Goal: Entertainment & Leisure: Browse casually

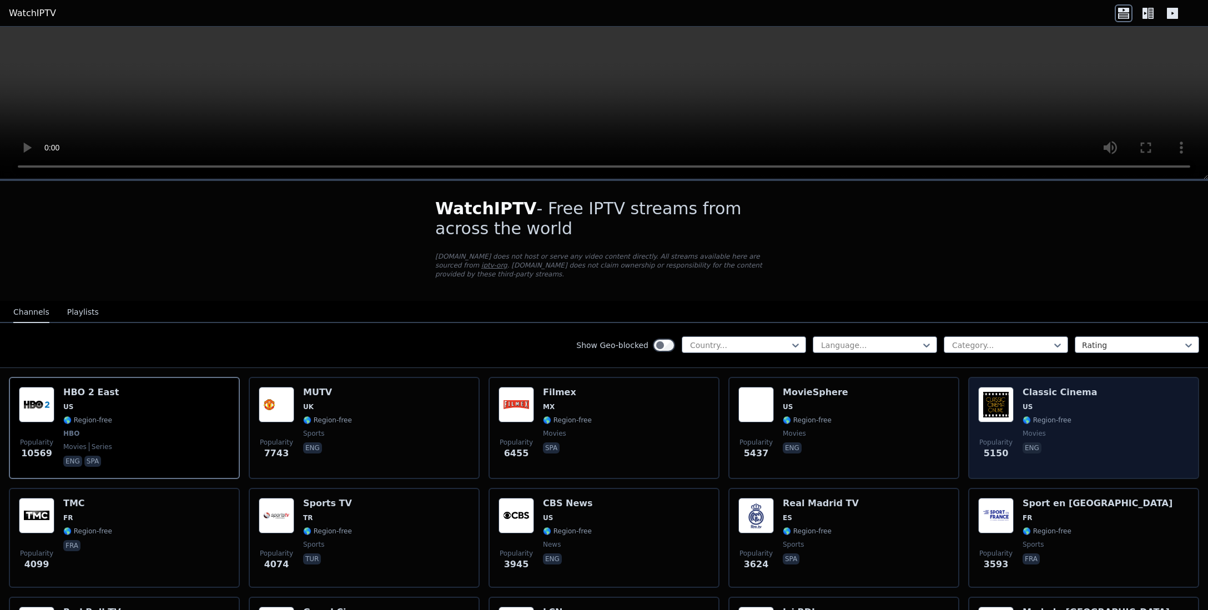
click at [1085, 387] on div "Popularity 5150 Classic Cinema US 🌎 Region-free movies eng" at bounding box center [1083, 428] width 211 height 82
click at [1078, 387] on h6 "Classic Cinema" at bounding box center [1060, 392] width 75 height 11
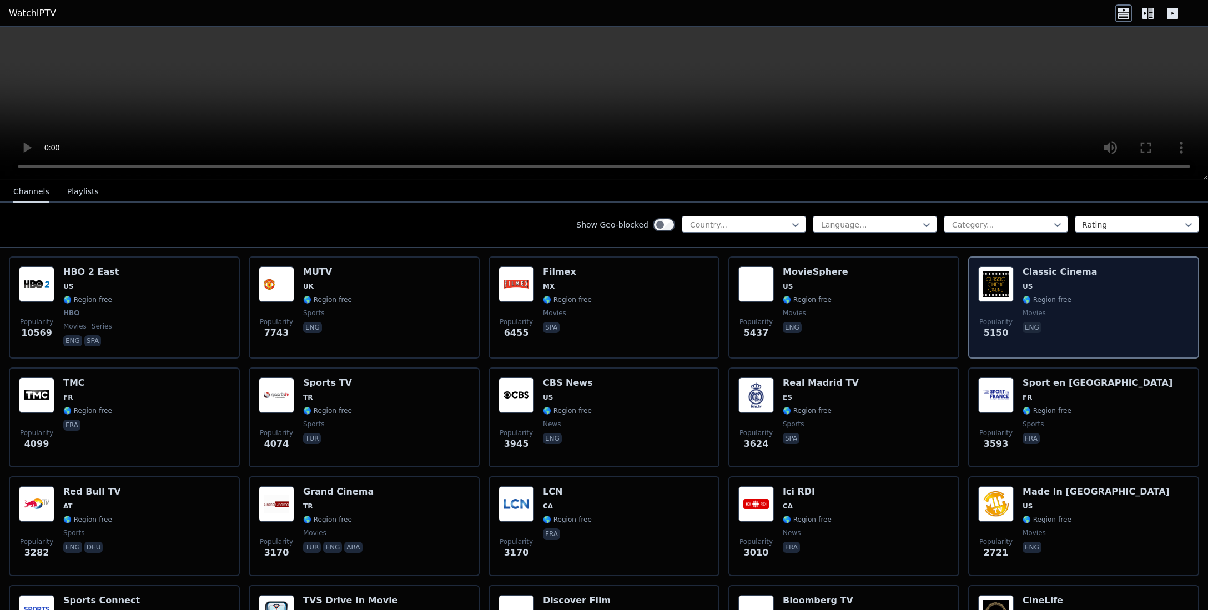
scroll to position [209, 0]
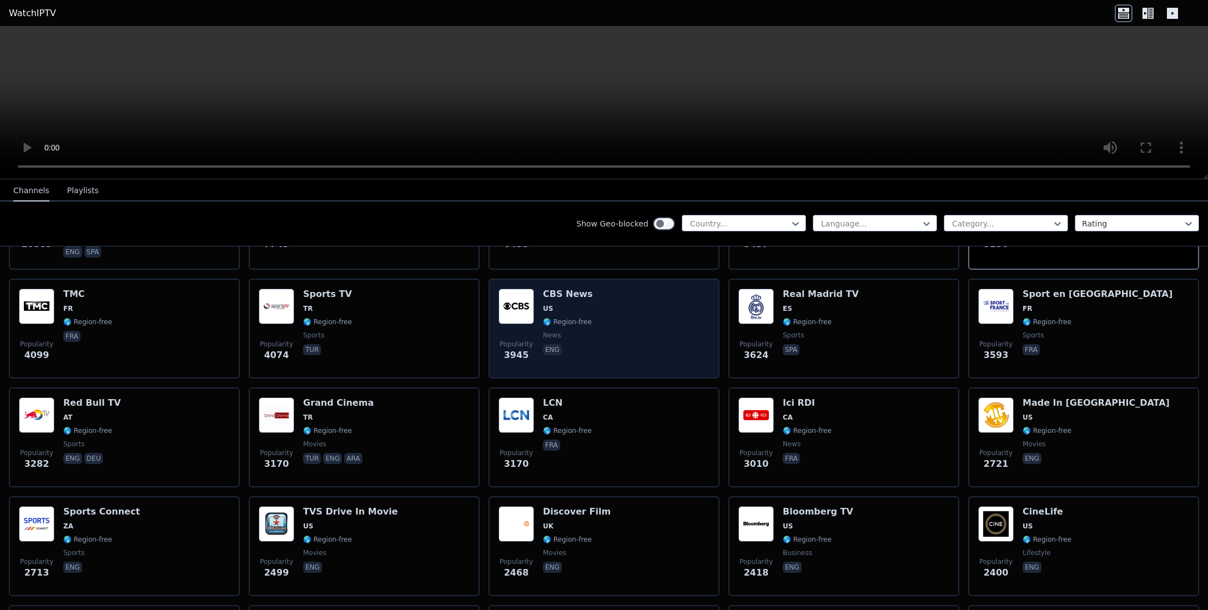
click at [553, 289] on h6 "CBS News" at bounding box center [568, 294] width 50 height 11
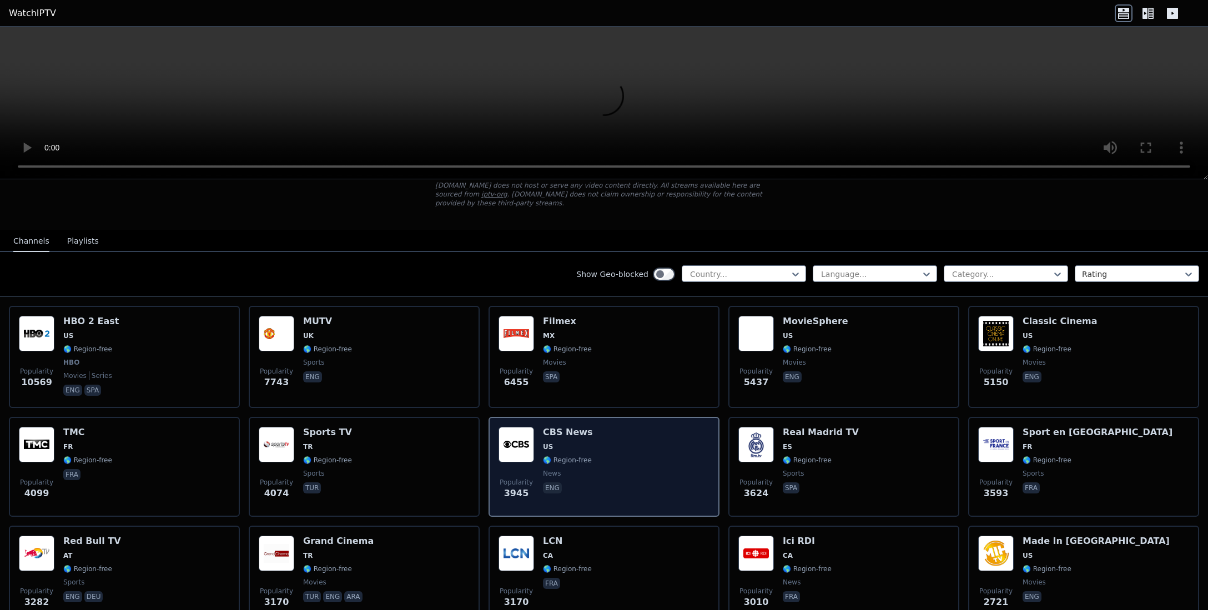
scroll to position [69, 0]
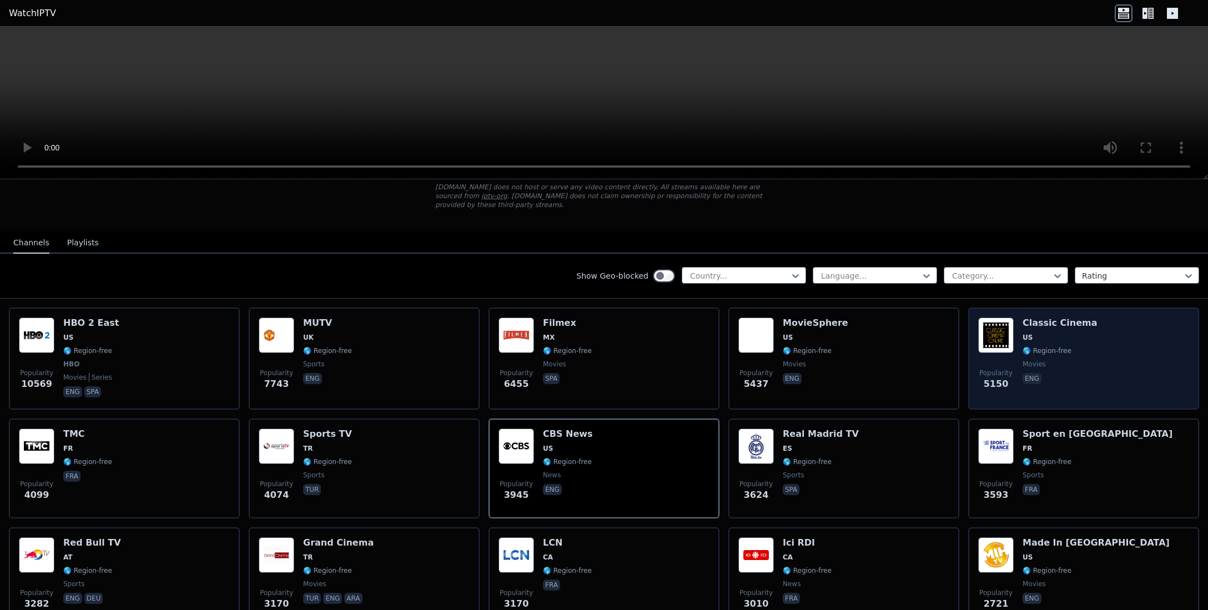
click at [1037, 318] on h6 "Classic Cinema" at bounding box center [1060, 323] width 75 height 11
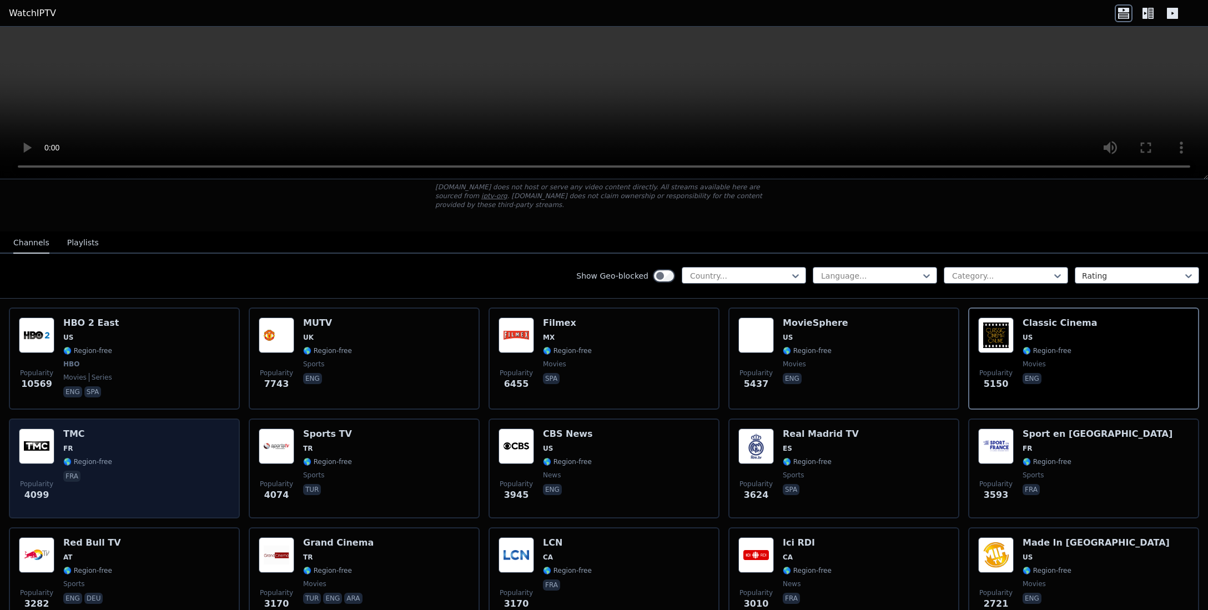
click at [75, 429] on h6 "TMC" at bounding box center [87, 434] width 49 height 11
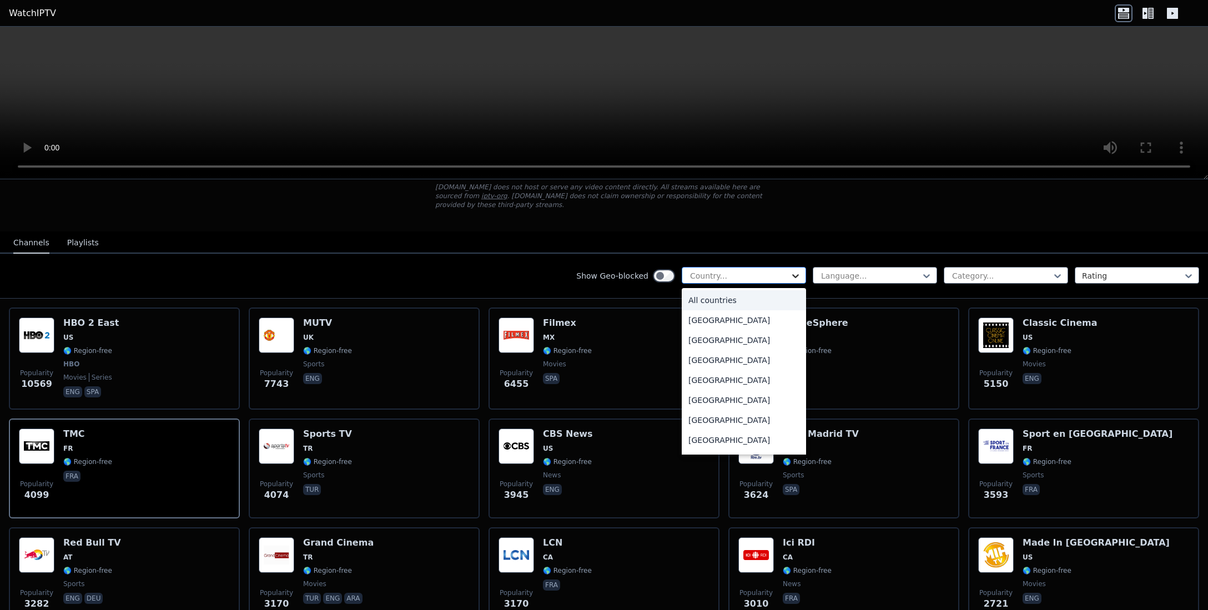
click at [797, 270] on icon at bounding box center [795, 275] width 11 height 11
click at [717, 348] on div "[GEOGRAPHIC_DATA]" at bounding box center [744, 343] width 124 height 20
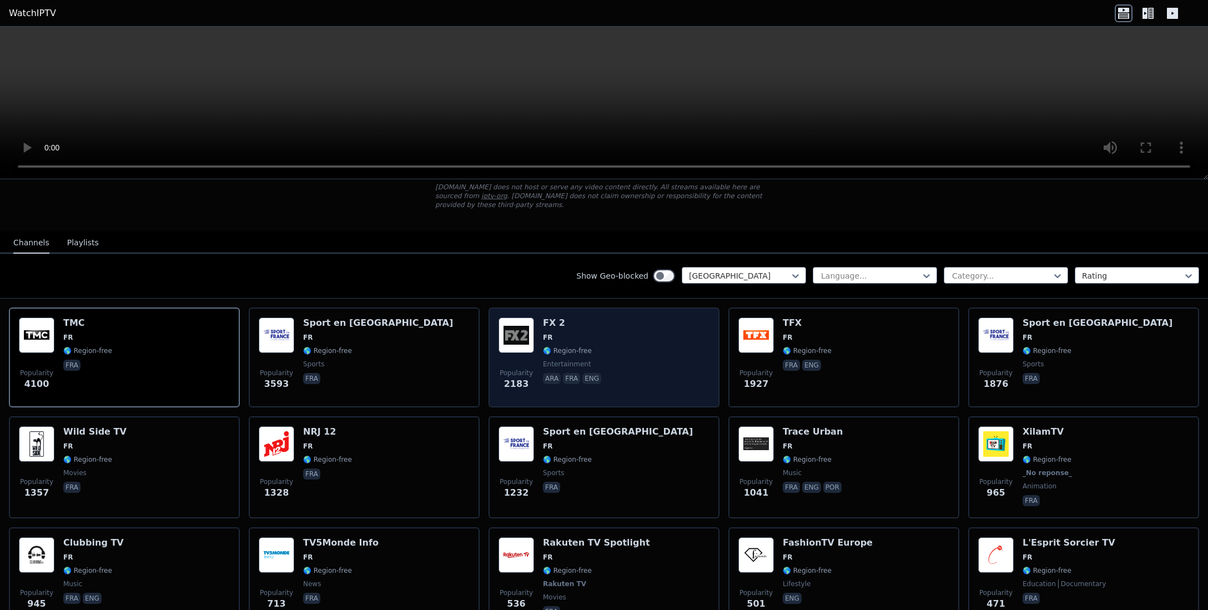
click at [677, 318] on div "Popularity 2183 FX 2 FR 🌎 Region-free entertainment ara fra eng" at bounding box center [604, 358] width 211 height 80
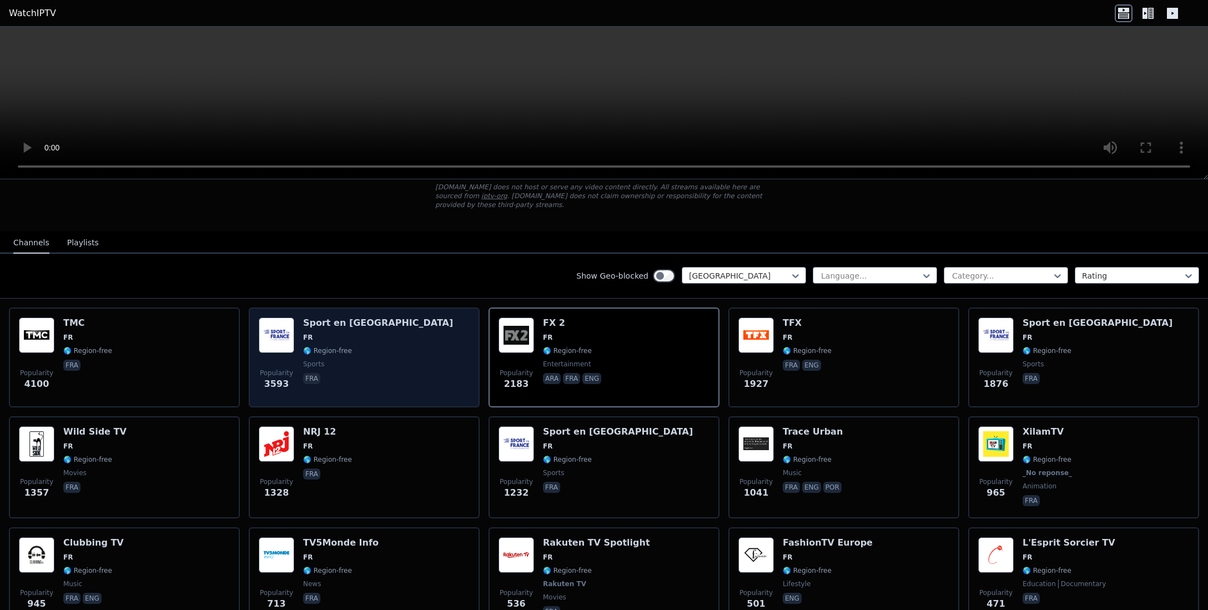
click at [403, 341] on div "Popularity 3593 Sport en [GEOGRAPHIC_DATA] FR 🌎 Region-free sports fra" at bounding box center [364, 358] width 211 height 80
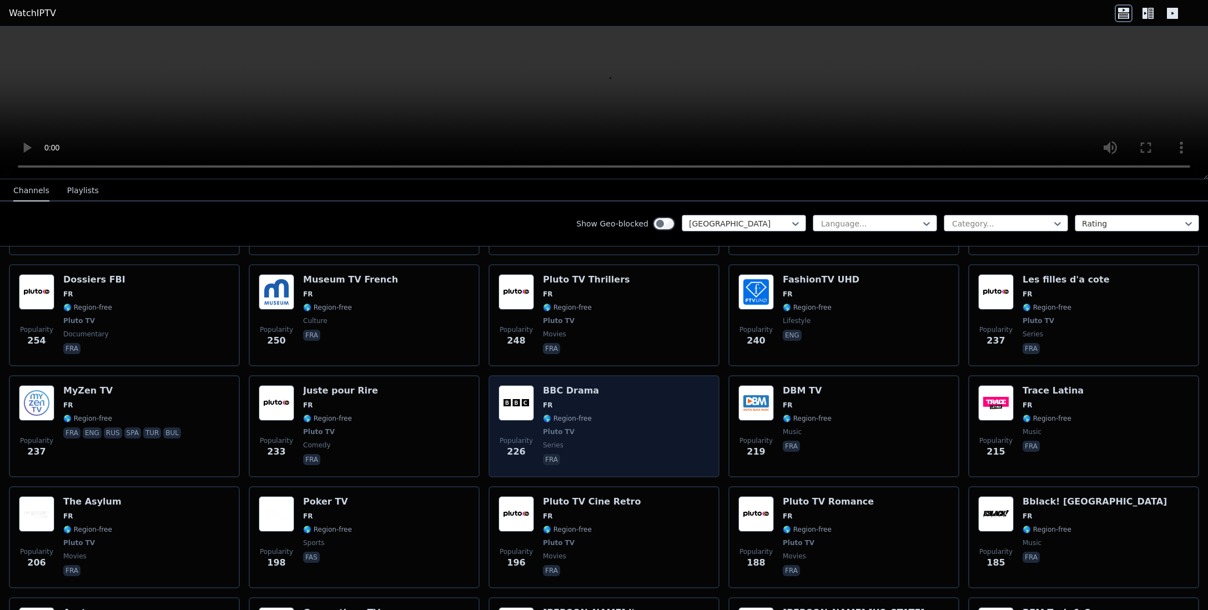
scroll to position [698, 0]
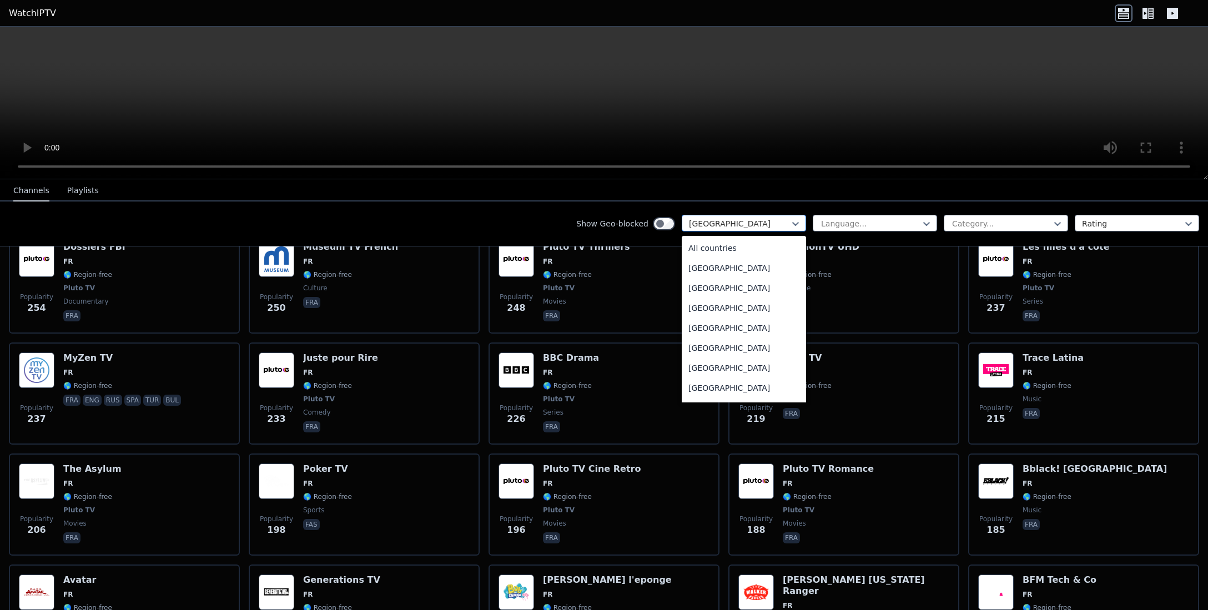
click at [753, 223] on div at bounding box center [739, 223] width 101 height 11
click at [708, 350] on div "[GEOGRAPHIC_DATA]" at bounding box center [744, 350] width 124 height 20
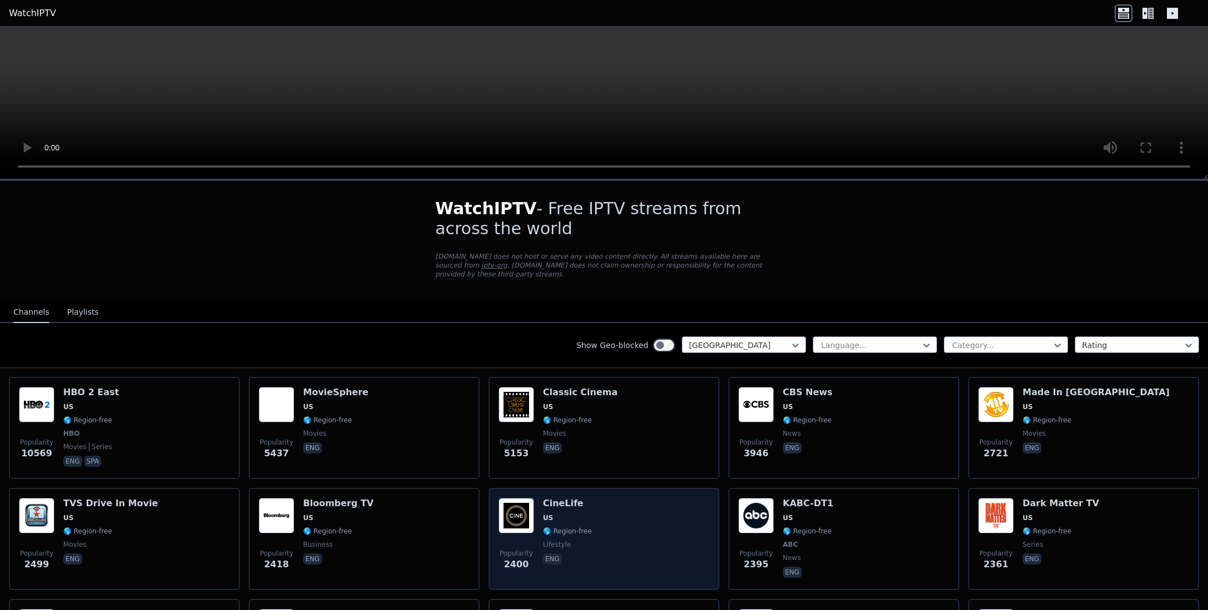
click at [561, 498] on h6 "CineLife" at bounding box center [567, 503] width 49 height 11
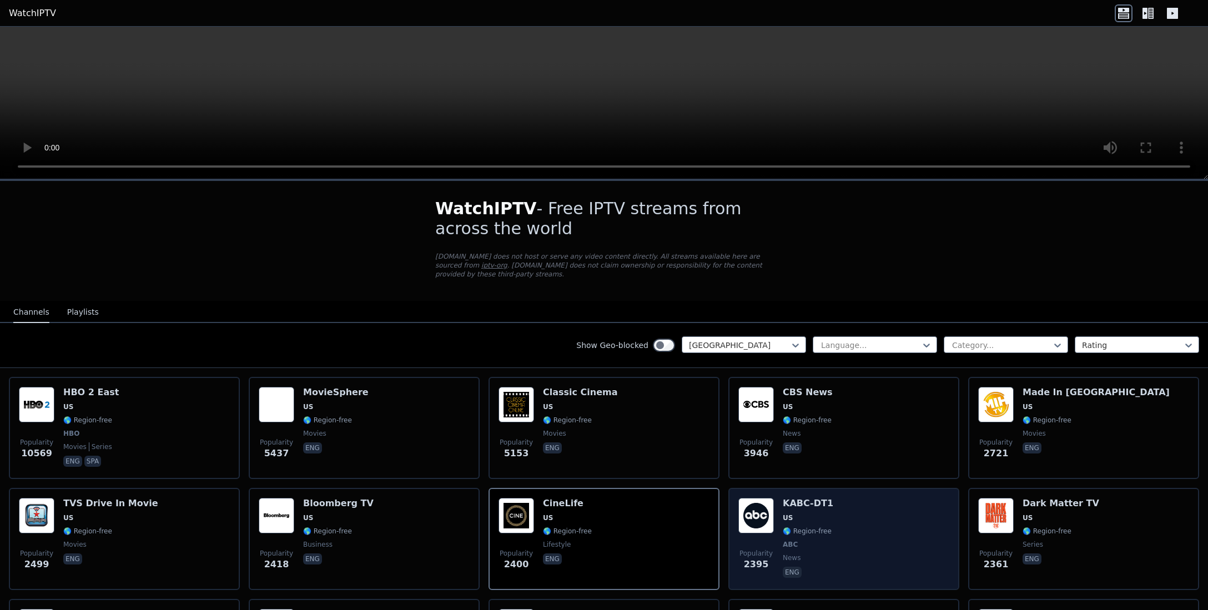
click at [813, 498] on h6 "KABC-DT1" at bounding box center [808, 503] width 51 height 11
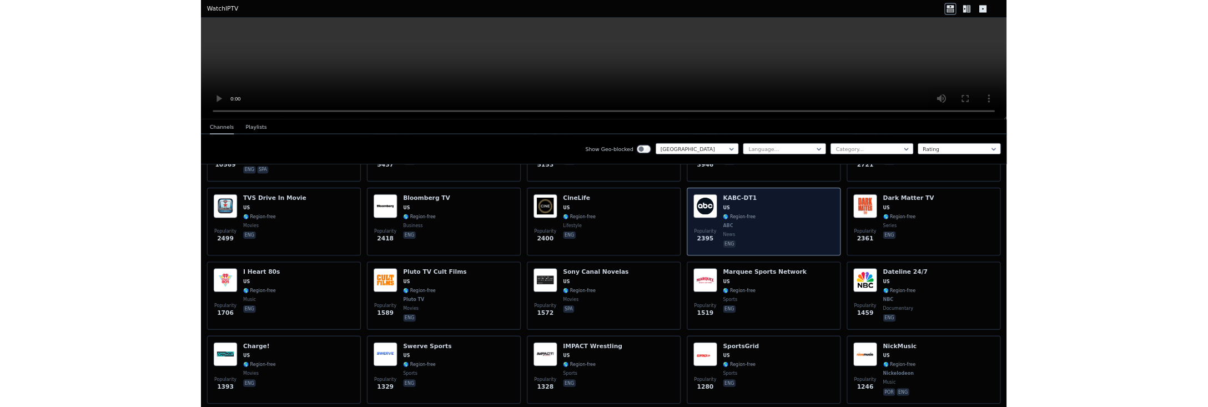
scroll to position [209, 0]
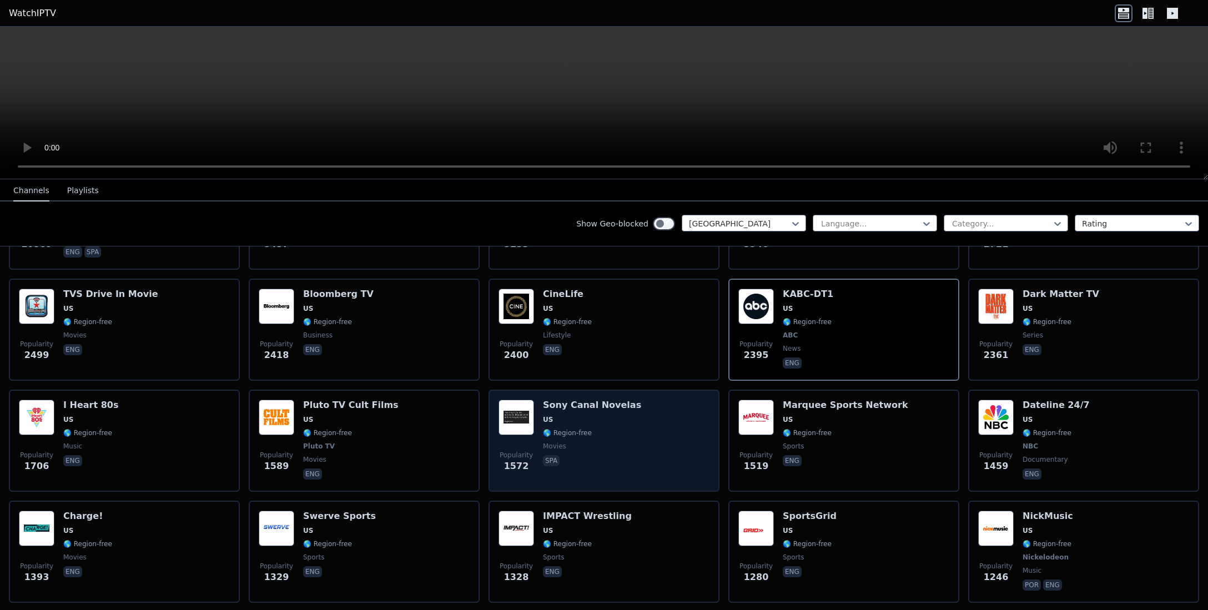
click at [594, 400] on h6 "Sony Canal Novelas" at bounding box center [592, 405] width 98 height 11
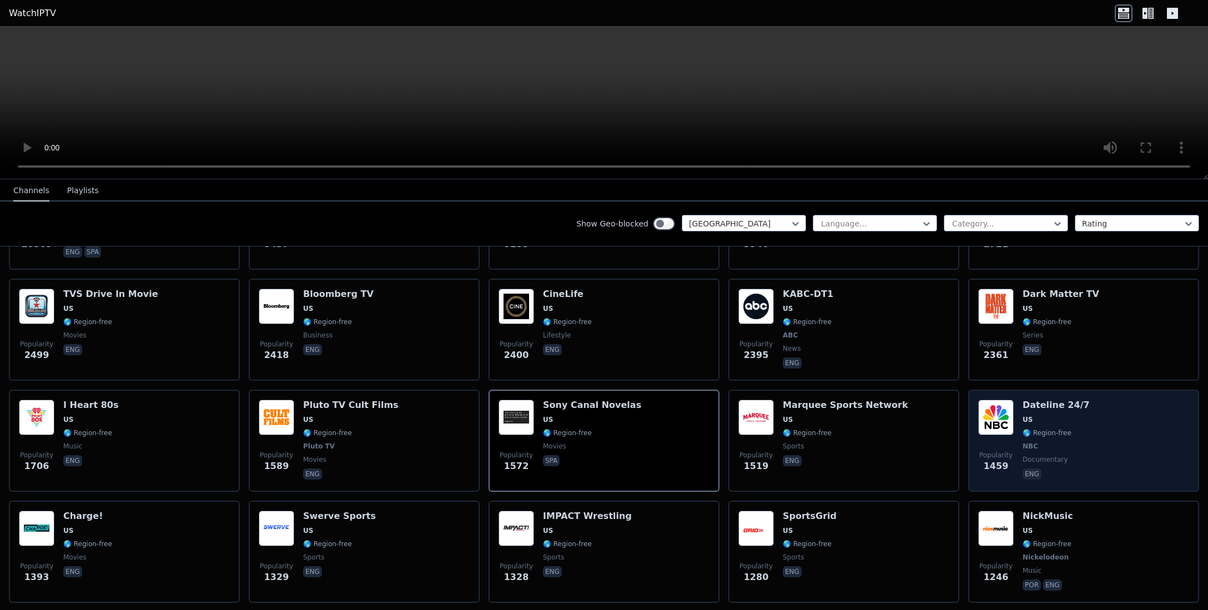
click at [1038, 400] on h6 "Dateline 24/7" at bounding box center [1056, 405] width 67 height 11
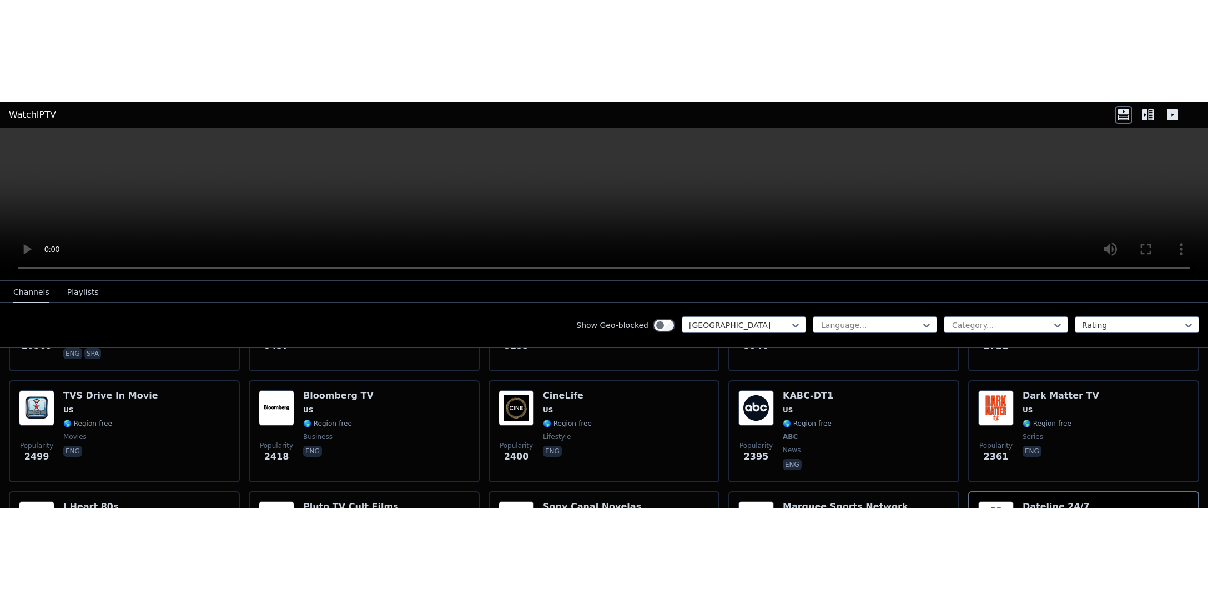
scroll to position [0, 0]
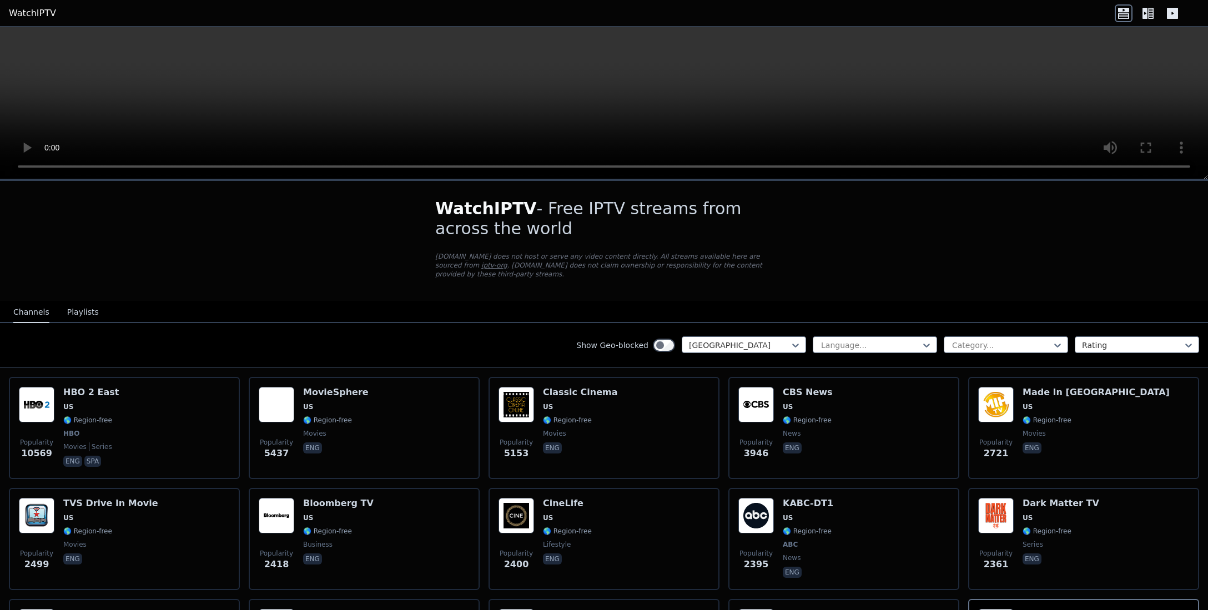
click at [507, 262] on link "iptv-org" at bounding box center [494, 266] width 26 height 8
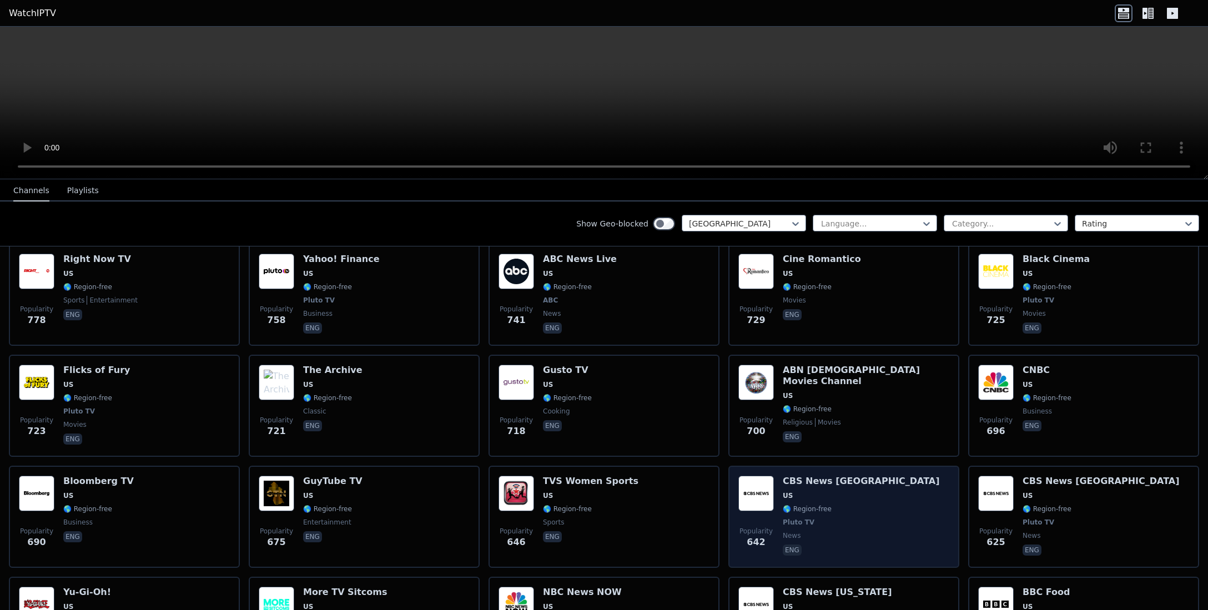
scroll to position [1187, 0]
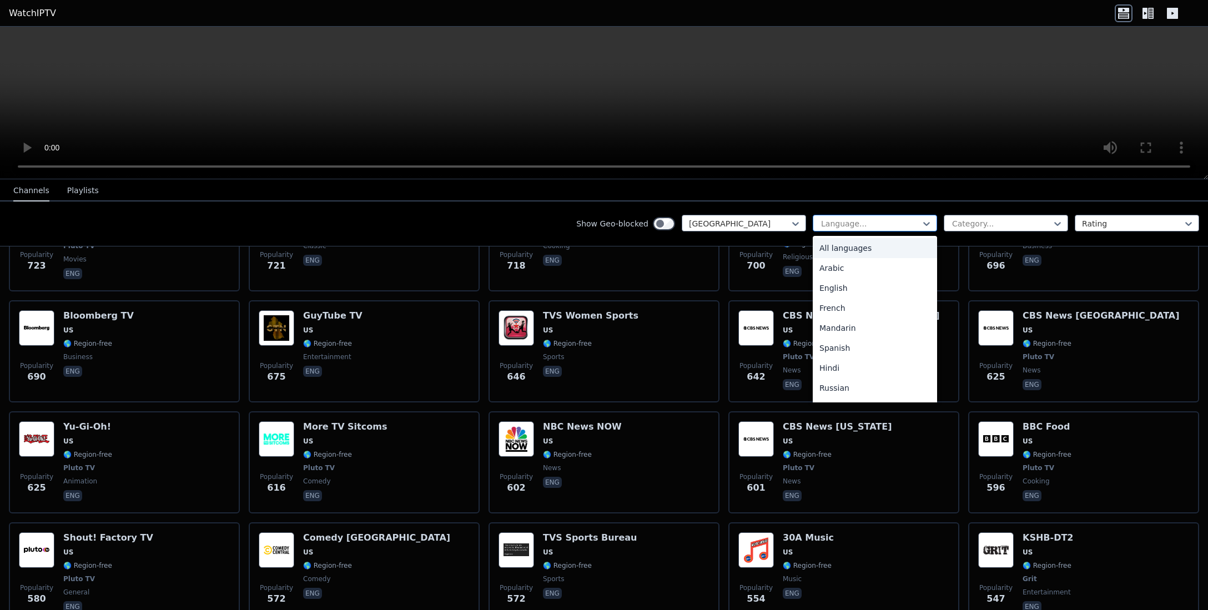
click at [879, 217] on div "Language..." at bounding box center [875, 223] width 124 height 17
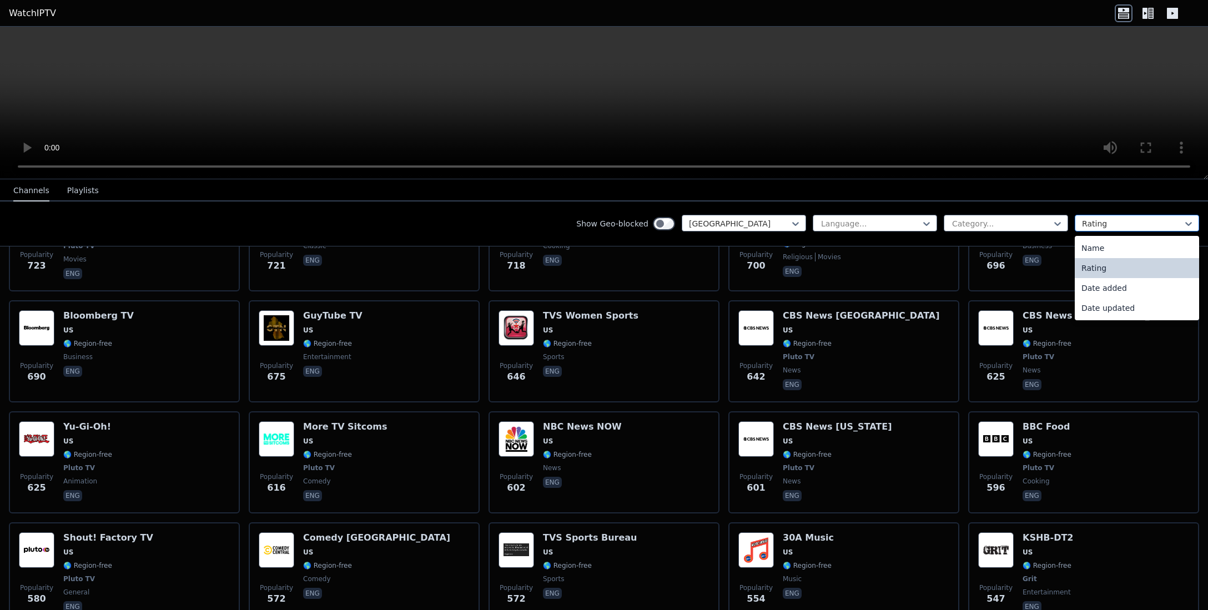
click at [1135, 219] on div at bounding box center [1132, 223] width 101 height 11
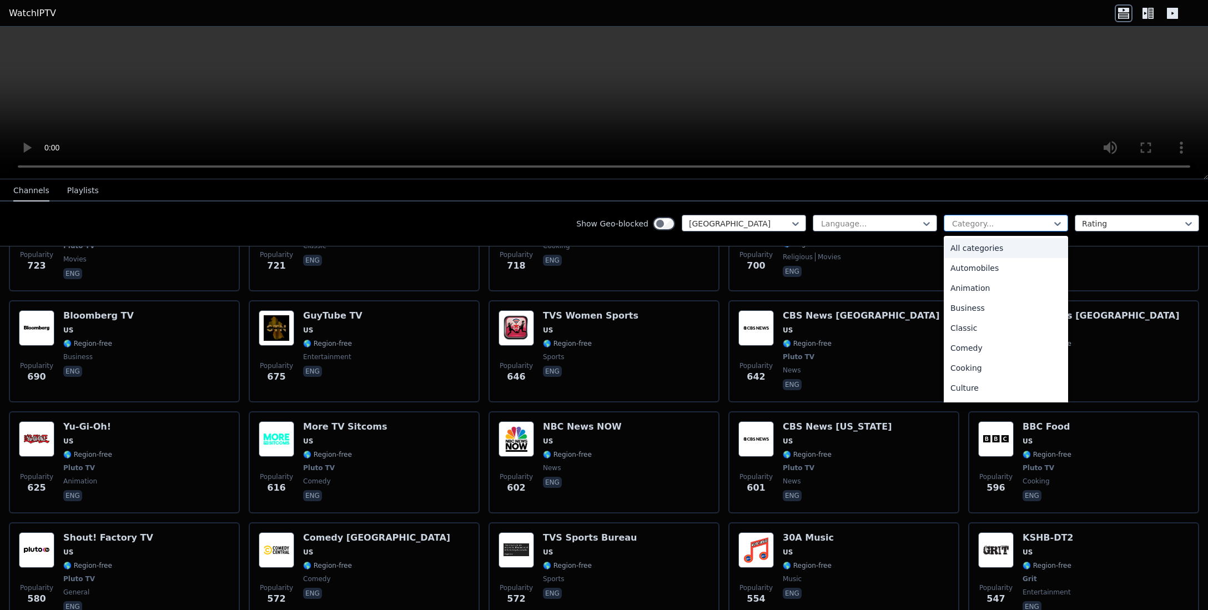
click at [1032, 225] on div at bounding box center [1001, 223] width 101 height 11
click at [973, 329] on div "Classic" at bounding box center [1006, 328] width 124 height 20
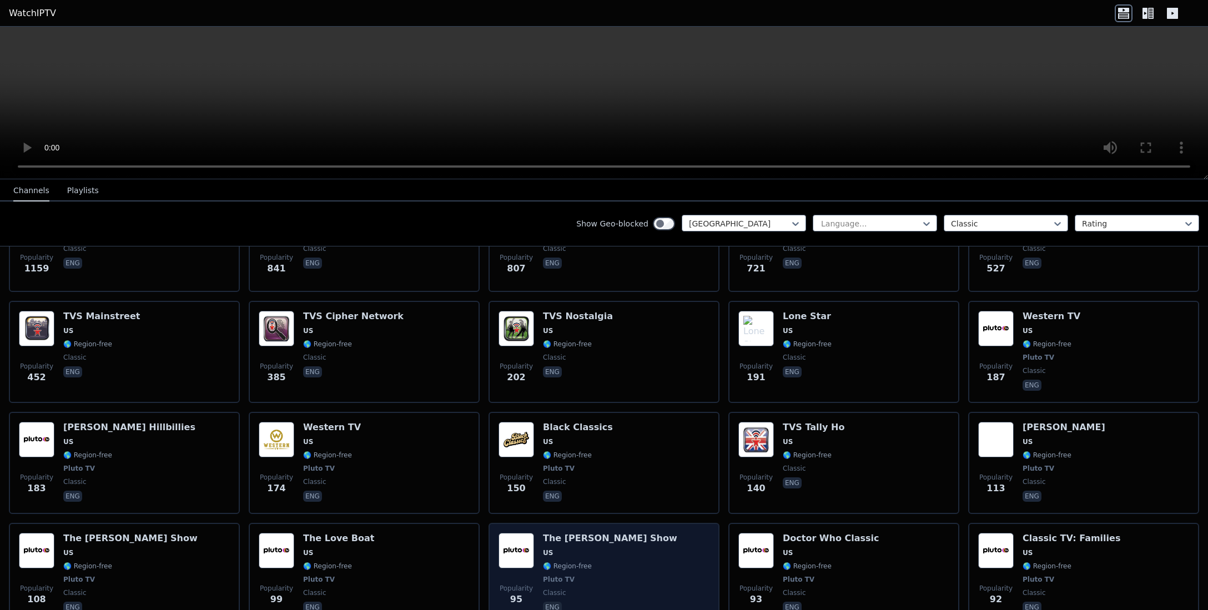
scroll to position [209, 0]
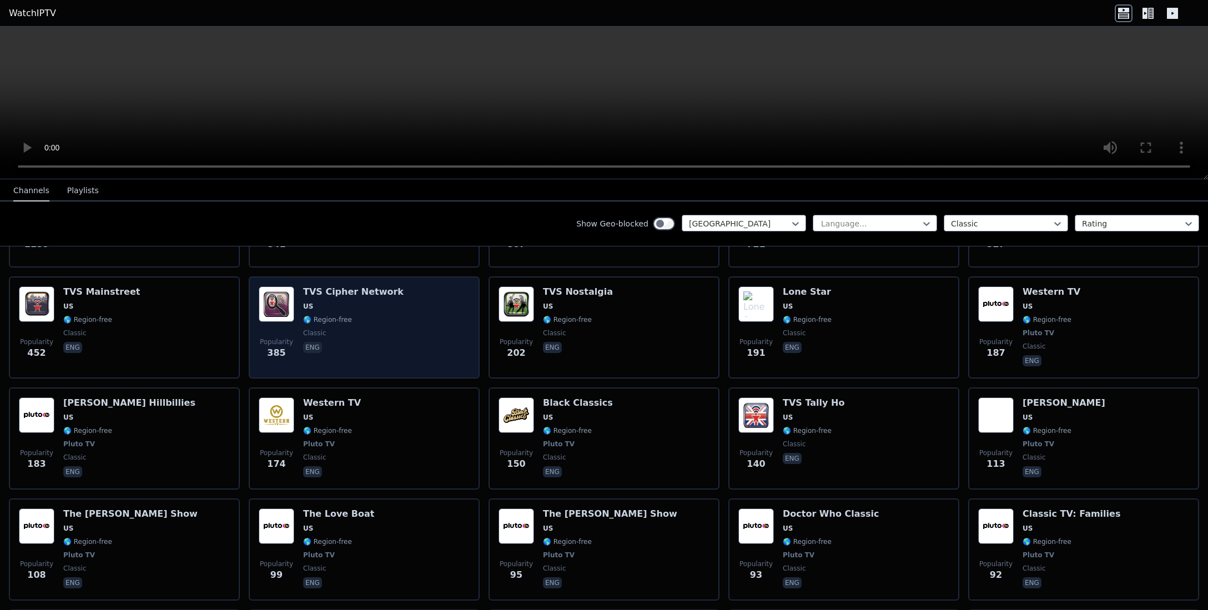
click at [319, 286] on h6 "TVS Cipher Network" at bounding box center [353, 291] width 100 height 11
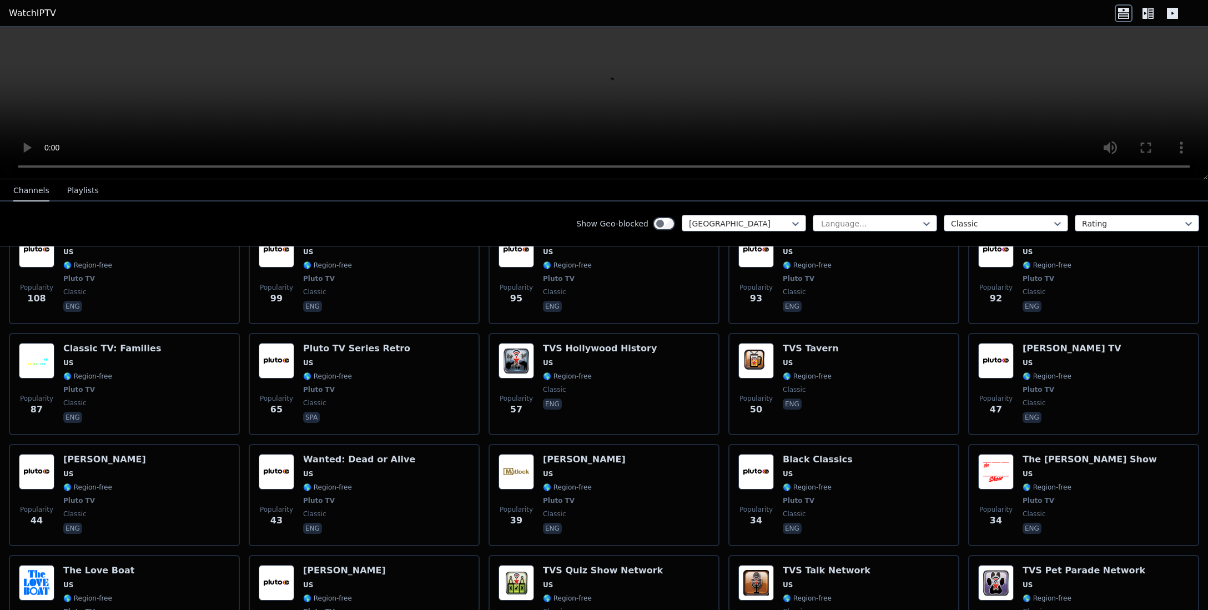
scroll to position [489, 0]
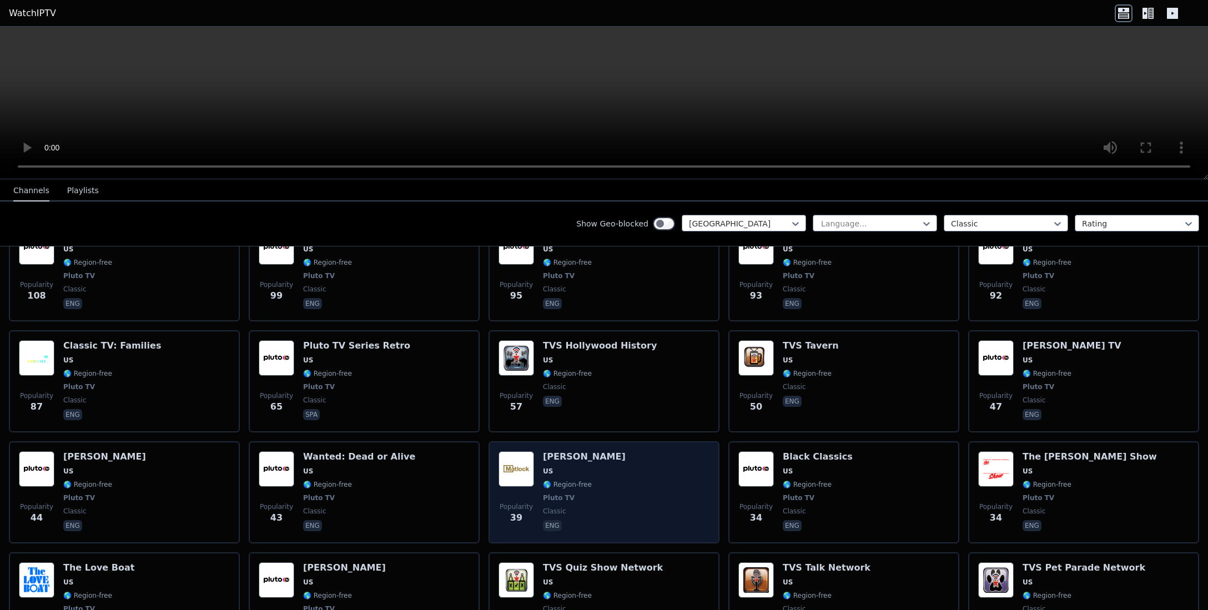
click at [510, 463] on img at bounding box center [517, 469] width 36 height 36
click at [602, 463] on div "Popularity 39 [PERSON_NAME] US 🌎 Region-free Pluto TV classic eng" at bounding box center [604, 492] width 211 height 82
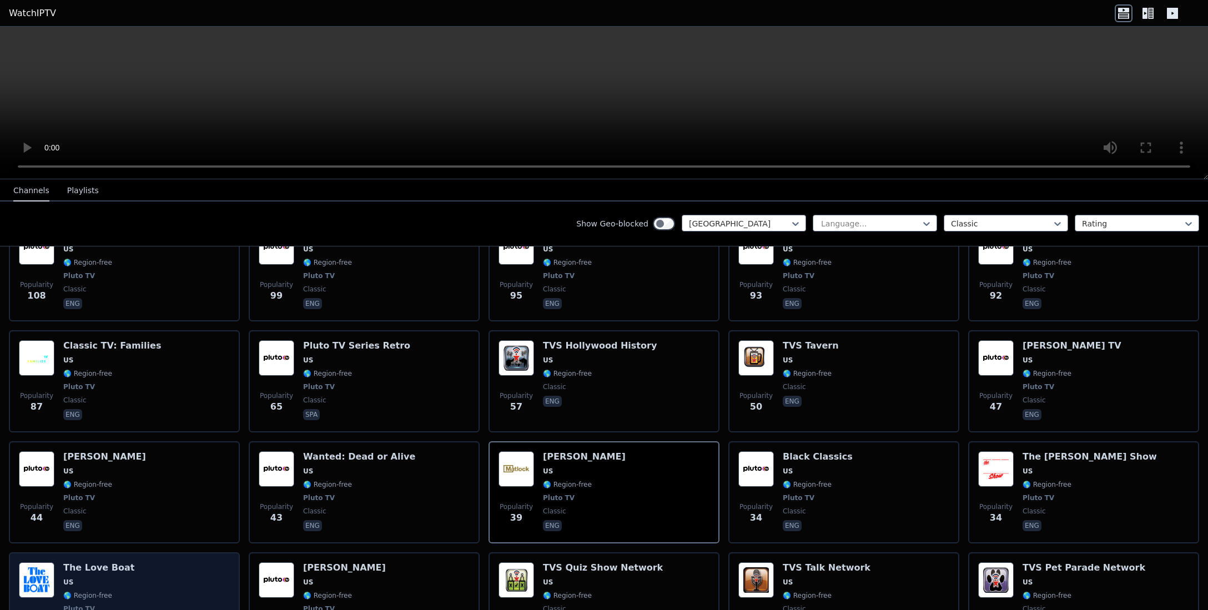
click at [107, 566] on div "The Love Boat US 🌎 Region-free Pluto TV classic eng" at bounding box center [98, 603] width 71 height 82
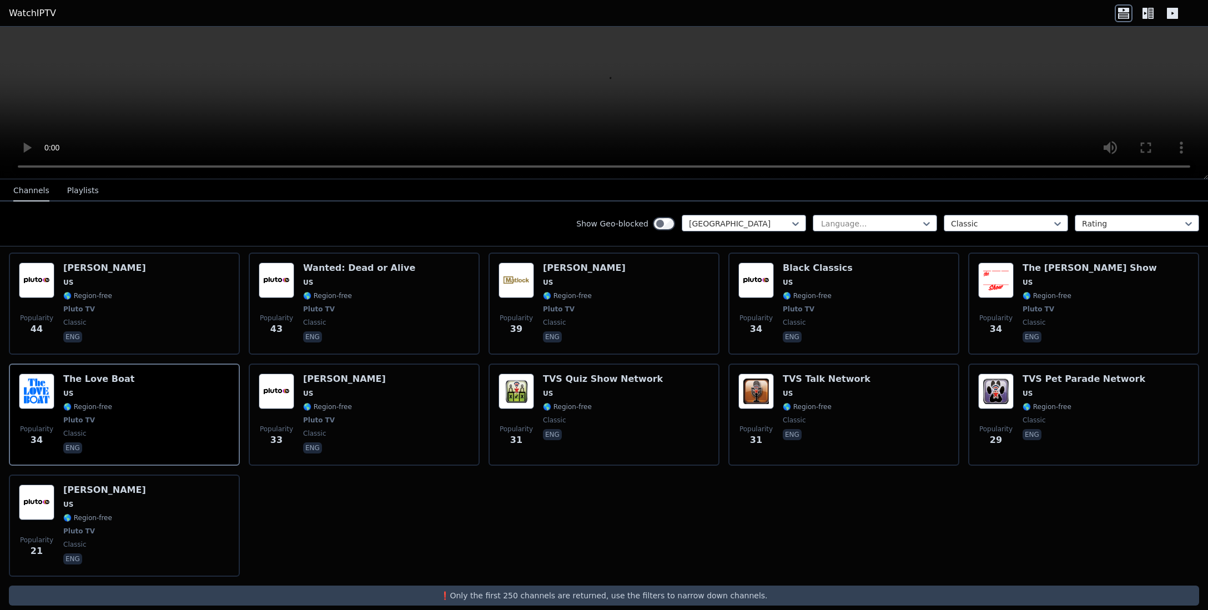
scroll to position [678, 0]
